Goal: Information Seeking & Learning: Find specific page/section

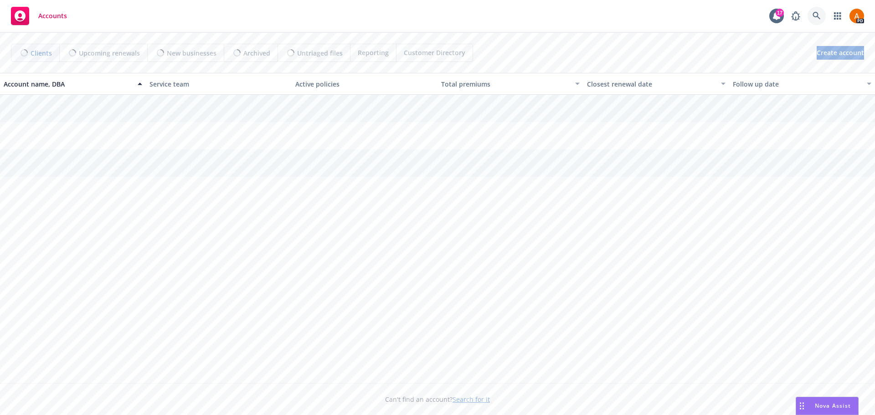
click at [815, 17] on icon at bounding box center [816, 16] width 8 height 8
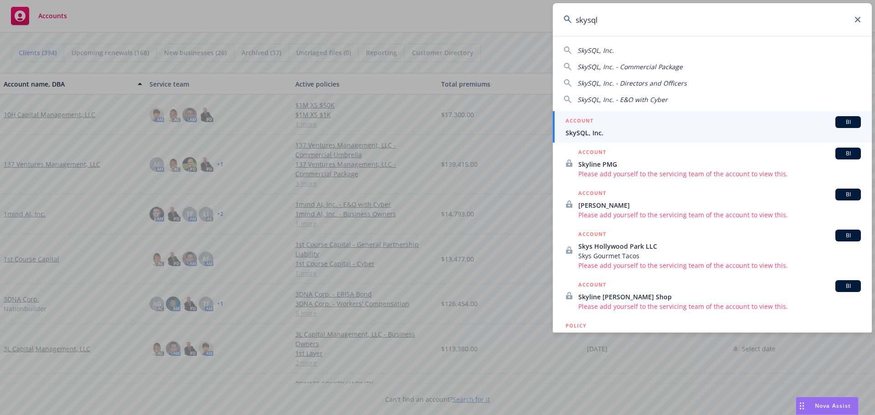
type input "skysql"
drag, startPoint x: 592, startPoint y: 133, endPoint x: 587, endPoint y: 107, distance: 26.1
click at [592, 133] on span "SkySQL, Inc." at bounding box center [712, 133] width 295 height 10
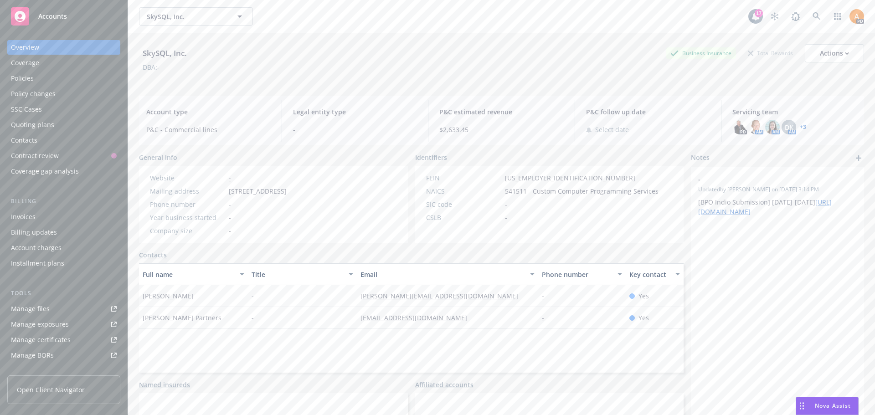
click at [801, 125] on div "PD AM AM DK AM + 3" at bounding box center [794, 127] width 124 height 15
click at [800, 126] on link "+ 3" at bounding box center [803, 126] width 6 height 5
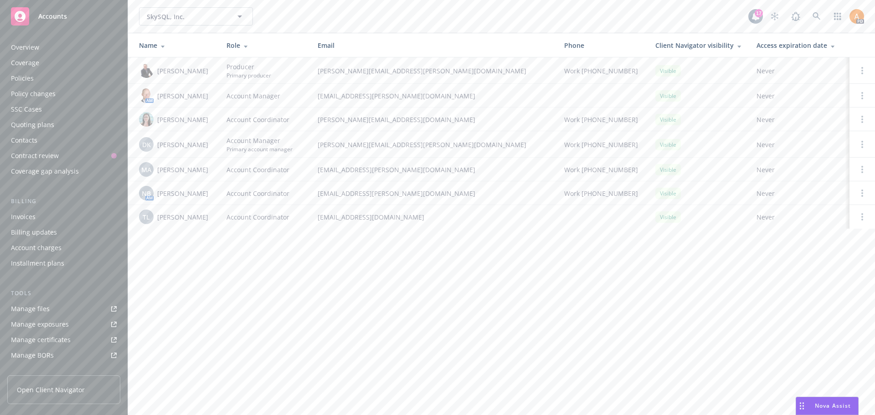
click at [35, 74] on div "Policies" at bounding box center [64, 78] width 106 height 15
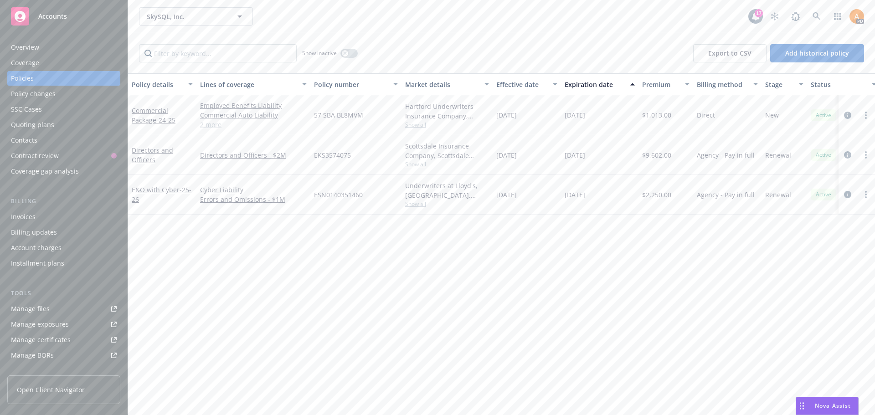
click at [417, 166] on span "Show all" at bounding box center [447, 164] width 84 height 8
